Goal: Book appointment/travel/reservation

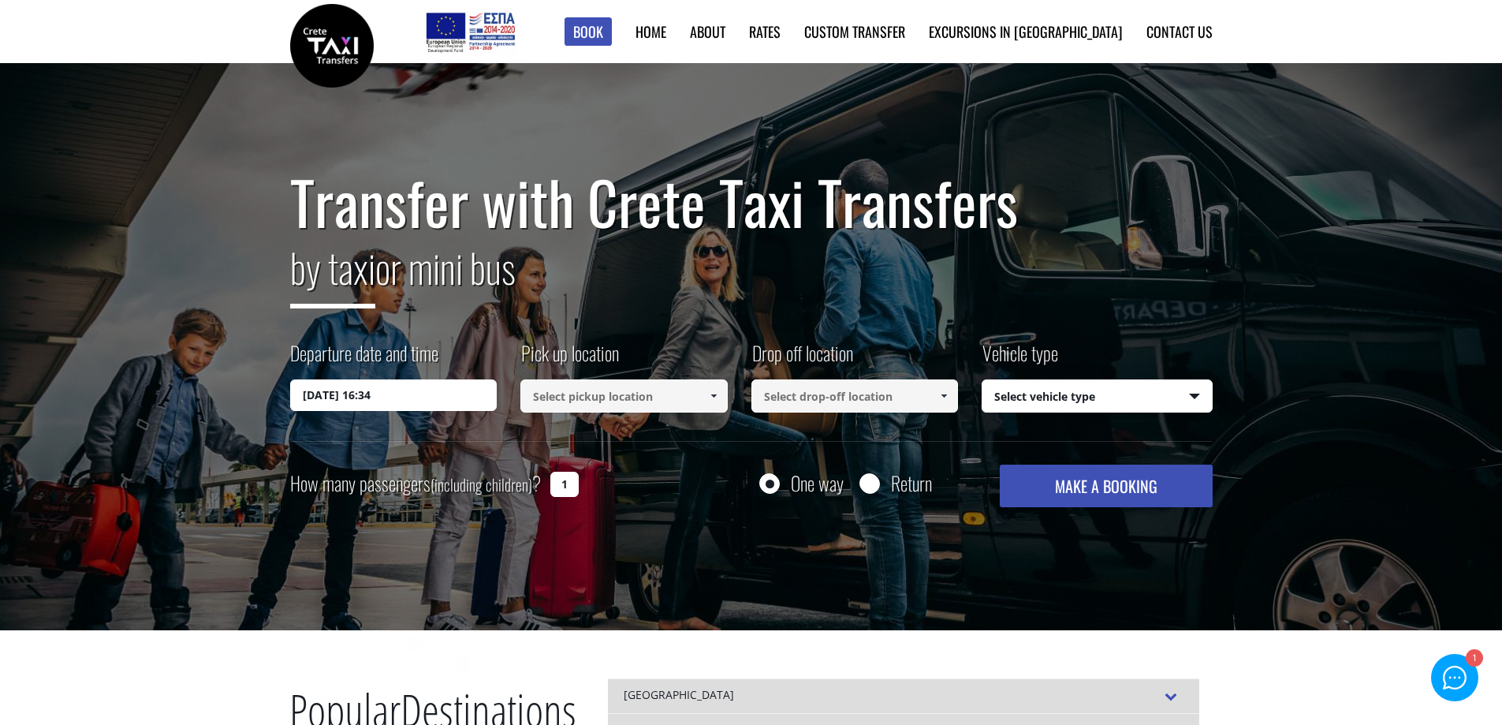
click at [464, 397] on input "[DATE] 16:34" at bounding box center [393, 395] width 207 height 32
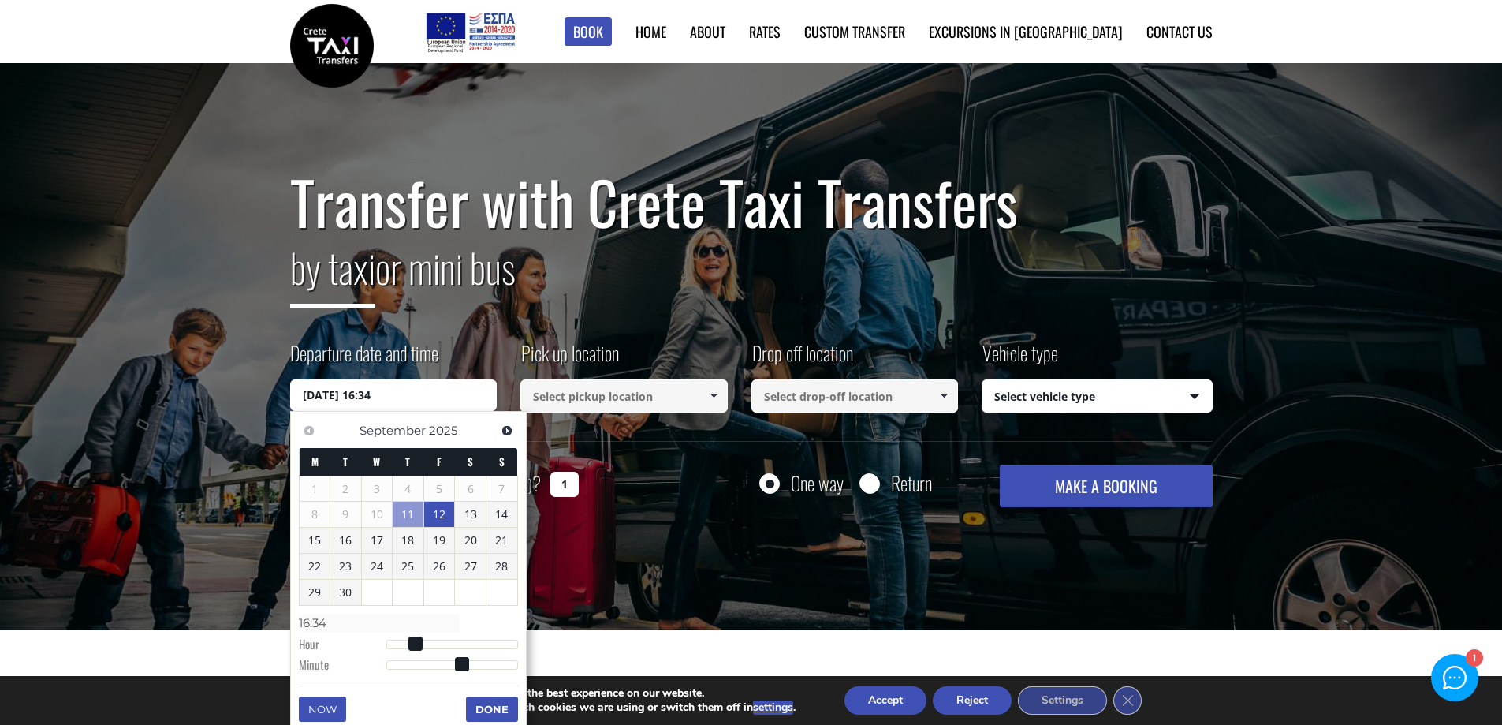
click at [438, 507] on link "12" at bounding box center [439, 514] width 31 height 25
type input "[DATE] 00:00"
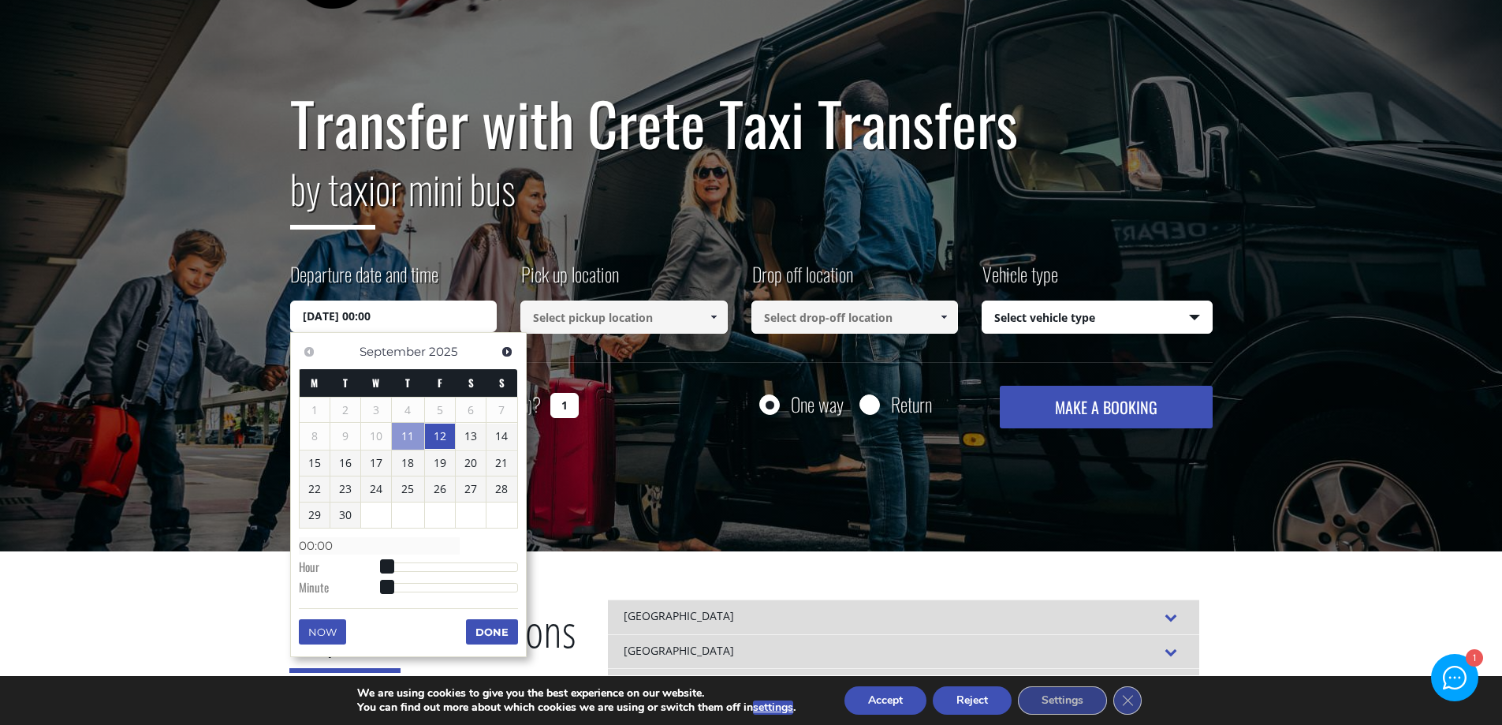
click at [472, 631] on button "Done" at bounding box center [492, 631] width 52 height 25
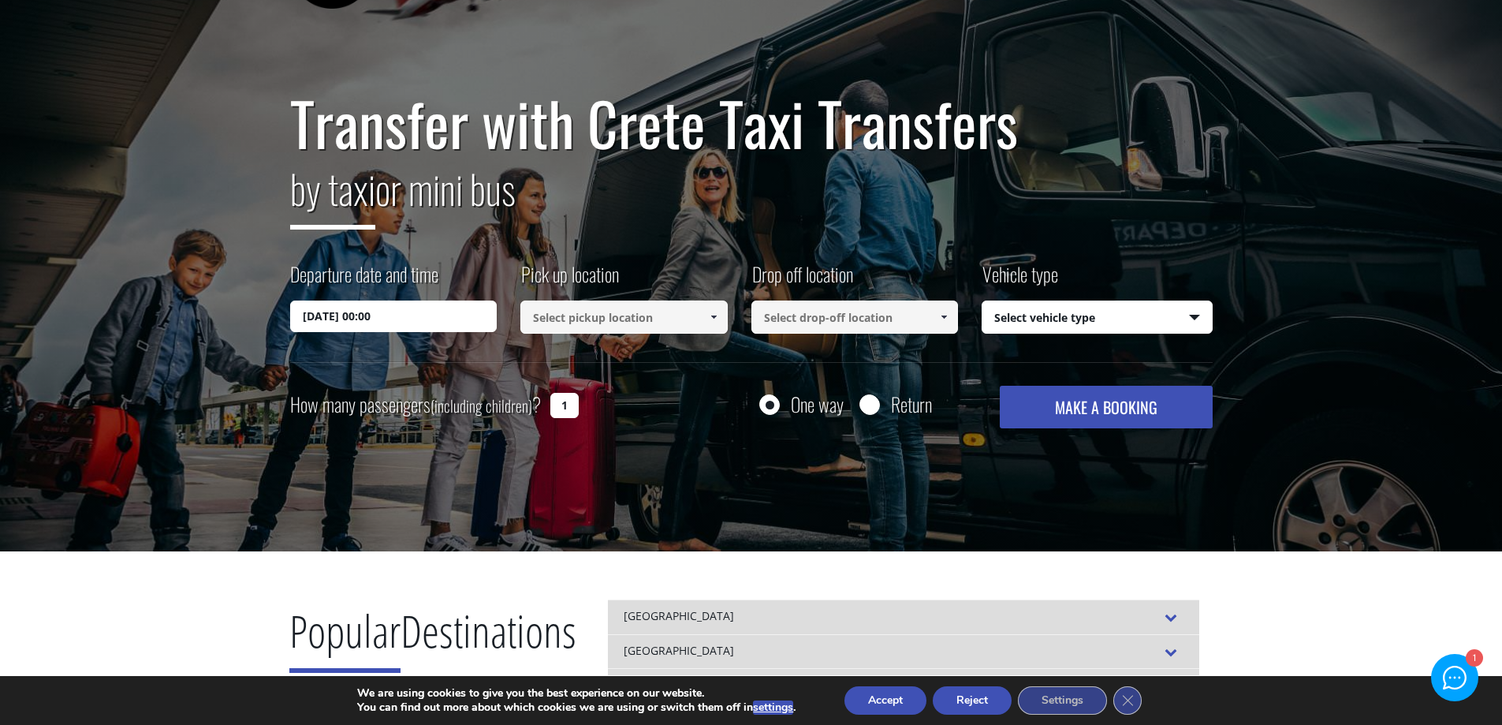
click at [626, 318] on input at bounding box center [624, 316] width 207 height 33
click at [710, 318] on span at bounding box center [713, 317] width 13 height 13
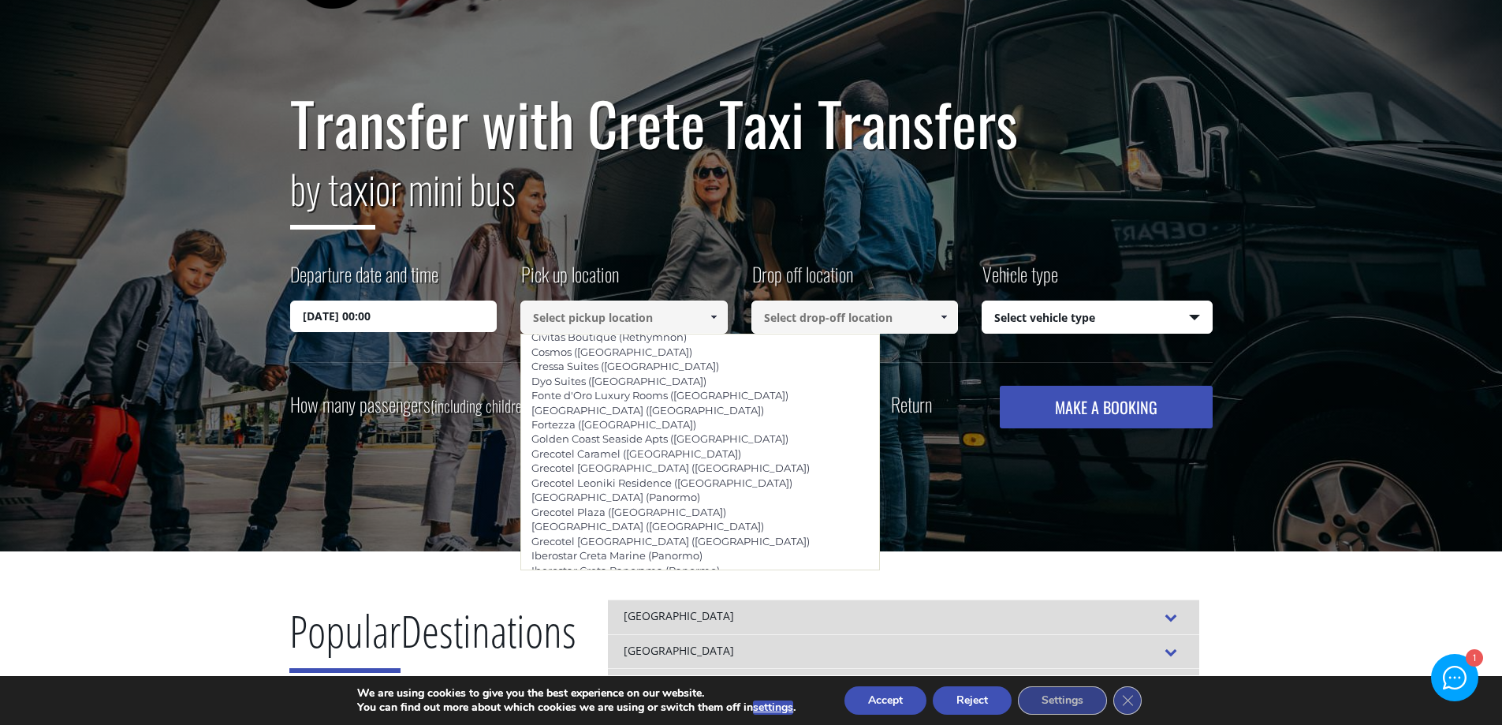
scroll to position [2953, 0]
click at [698, 724] on li "[PERSON_NAME] ([GEOGRAPHIC_DATA])" at bounding box center [700, 736] width 358 height 14
type input "[PERSON_NAME] ([GEOGRAPHIC_DATA])"
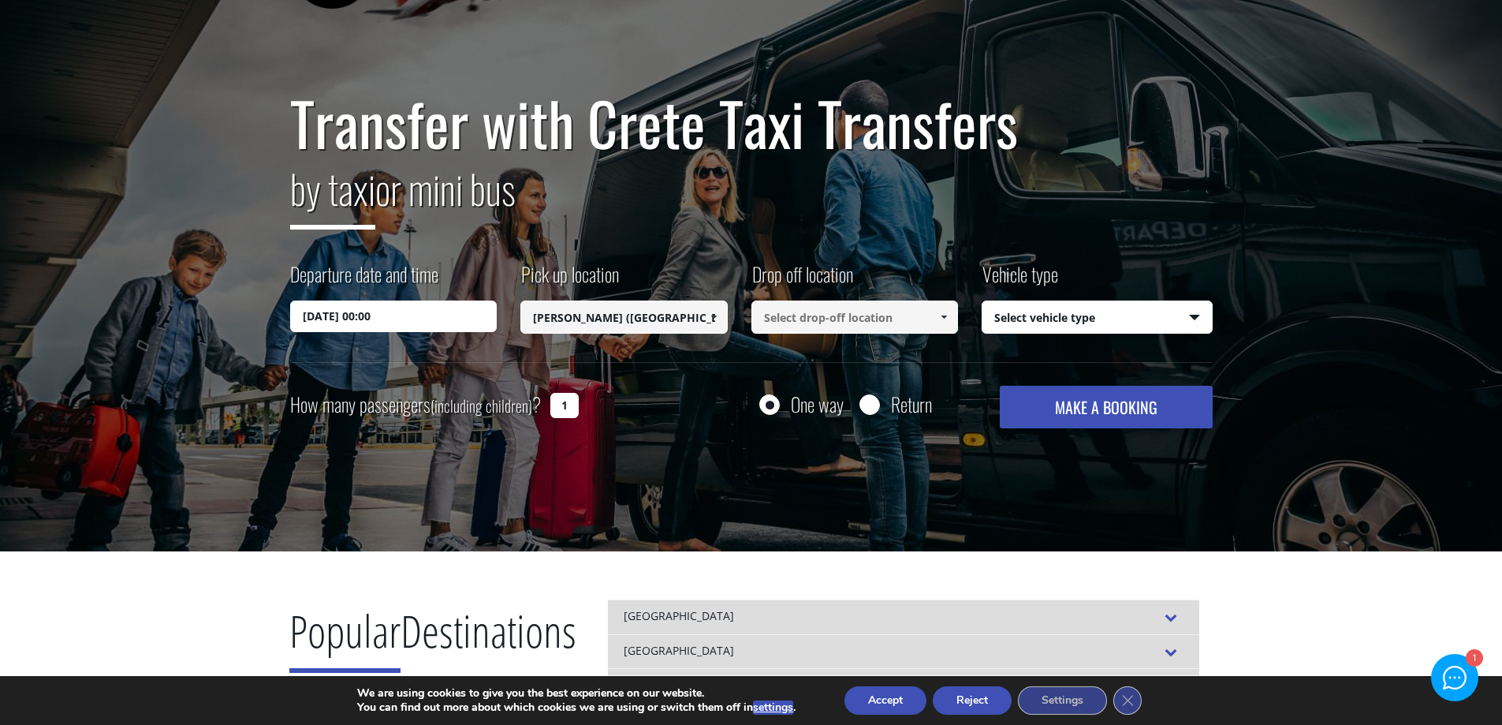
click at [947, 318] on span at bounding box center [944, 317] width 13 height 13
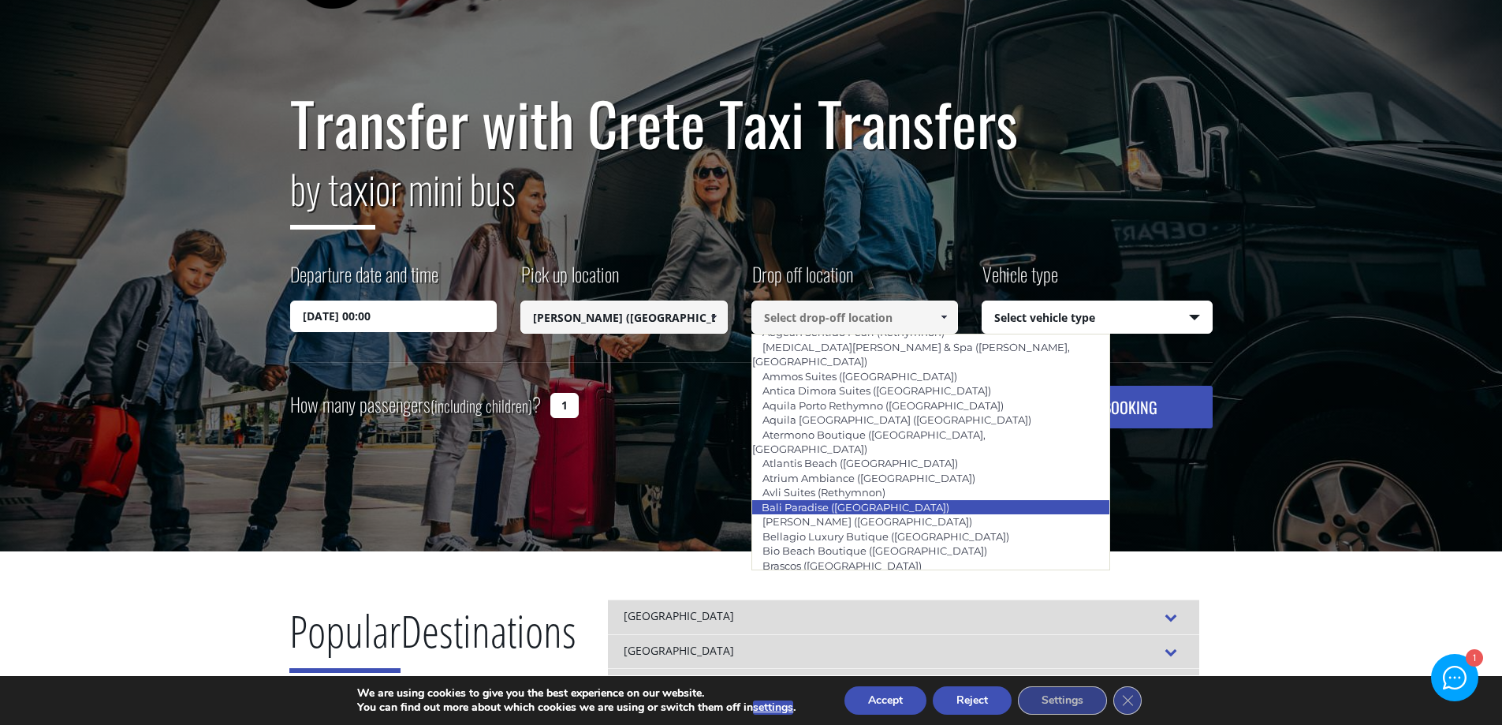
scroll to position [2795, 0]
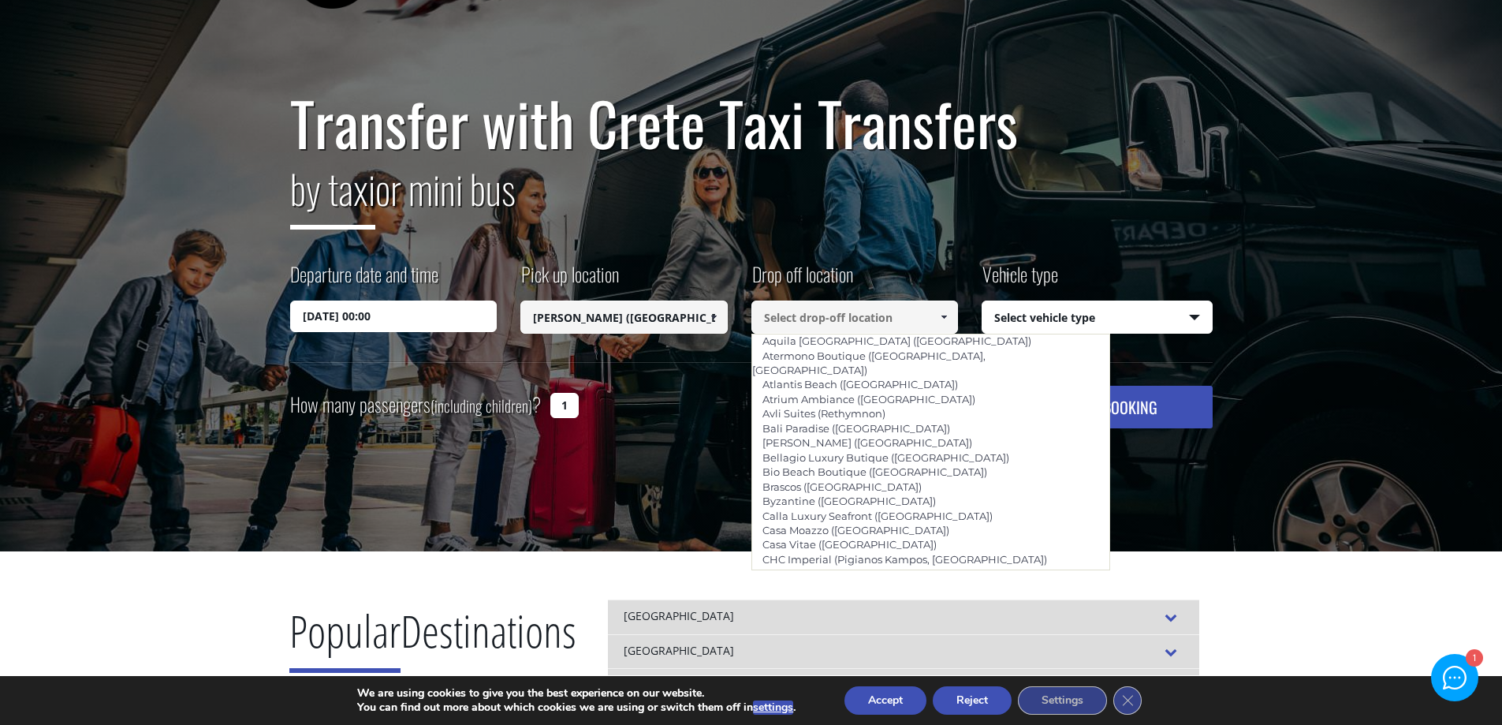
type input "Iberostar Creta Panorama (Panormo)"
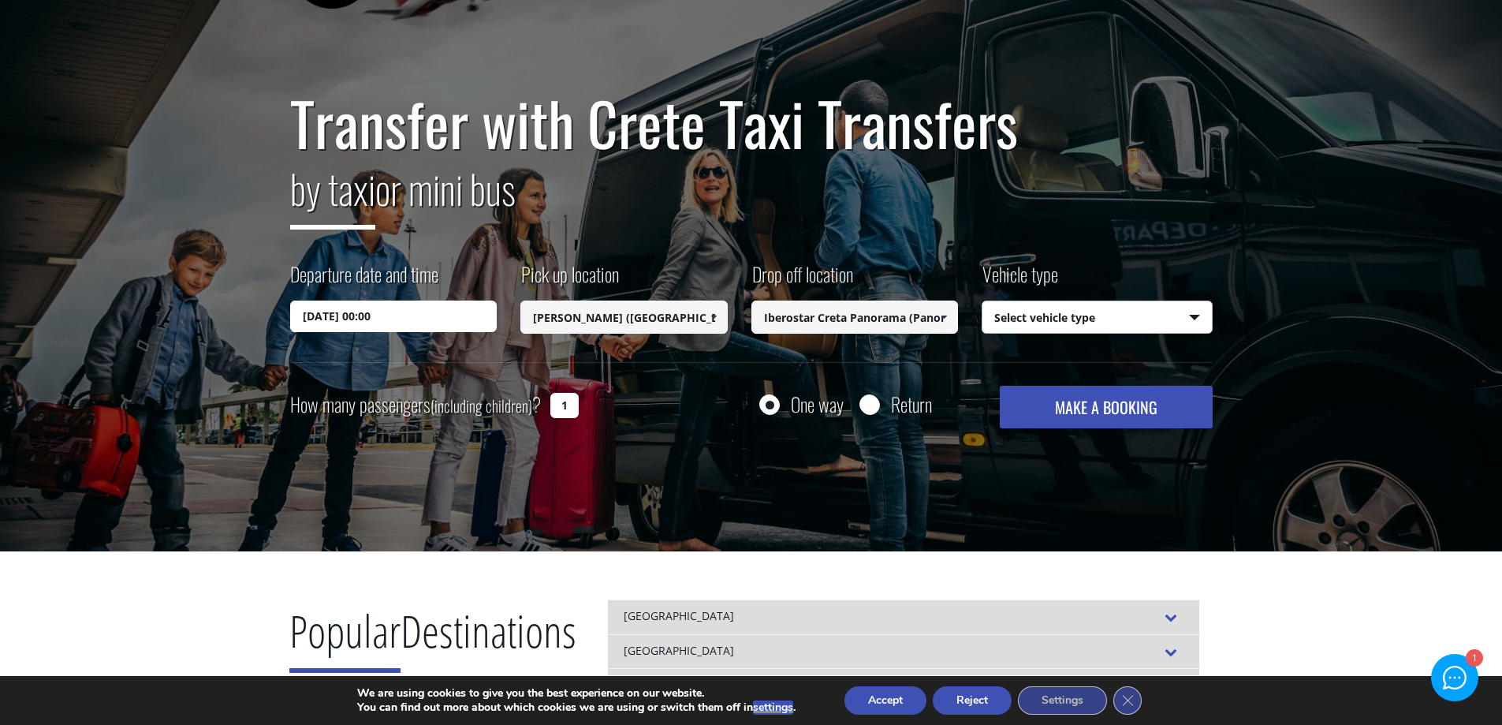
click at [1179, 316] on select "Select vehicle type Taxi (4 passengers) Mercedes E Class Mini Van (7 passengers…" at bounding box center [1097, 317] width 229 height 33
select select "540"
click at [983, 301] on select "Select vehicle type Taxi (4 passengers) Mercedes E Class Mini Van (7 passengers…" at bounding box center [1097, 317] width 229 height 33
click at [1101, 407] on button "MAKE A BOOKING" at bounding box center [1106, 407] width 212 height 43
